Goal: Entertainment & Leisure: Consume media (video, audio)

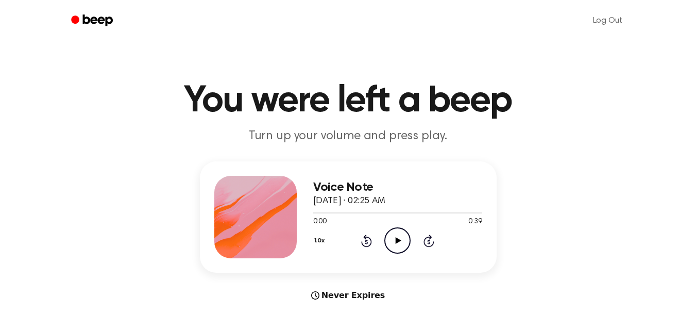
click at [395, 238] on icon "Play Audio" at bounding box center [397, 240] width 26 height 26
click at [399, 237] on icon "Play Audio" at bounding box center [397, 240] width 26 height 26
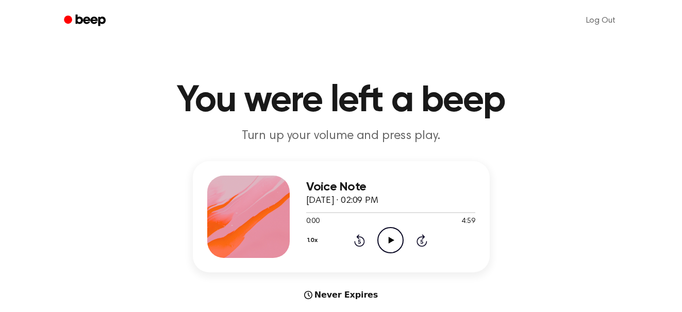
click at [396, 241] on icon "Play Audio" at bounding box center [390, 240] width 26 height 26
click at [164, 39] on div "Log Out" at bounding box center [341, 20] width 569 height 41
click at [355, 213] on div at bounding box center [390, 212] width 169 height 1
